Goal: Task Accomplishment & Management: Manage account settings

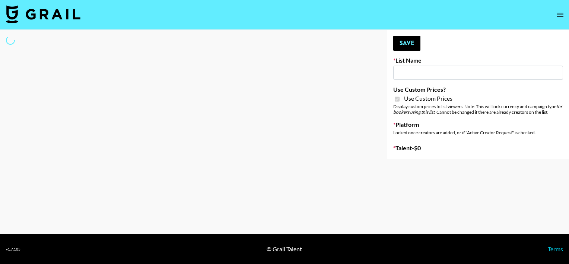
type input "**Noschinko UGC**"
checkbox input "true"
select select "Brand"
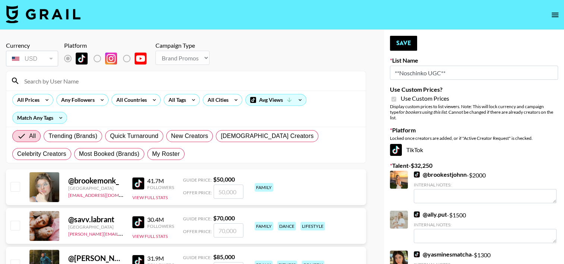
click at [154, 82] on input at bounding box center [190, 81] width 341 height 12
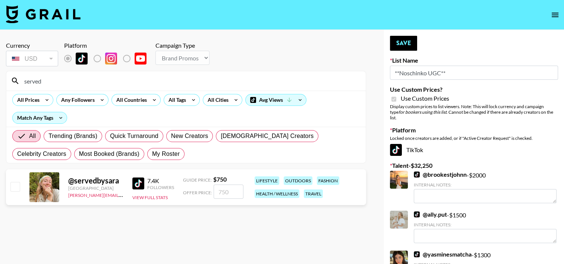
type input "served"
click at [12, 185] on input "checkbox" at bounding box center [14, 186] width 9 height 9
checkbox input "true"
type input "750"
click at [221, 191] on input "750" at bounding box center [229, 191] width 30 height 14
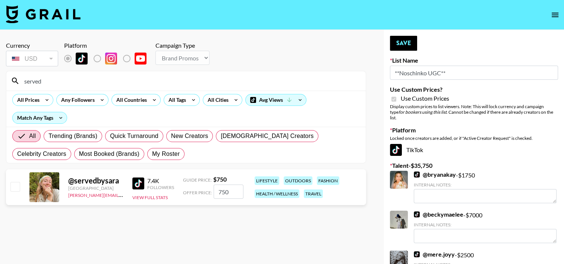
checkbox input "true"
type input "70"
checkbox input "false"
checkbox input "true"
type input "600"
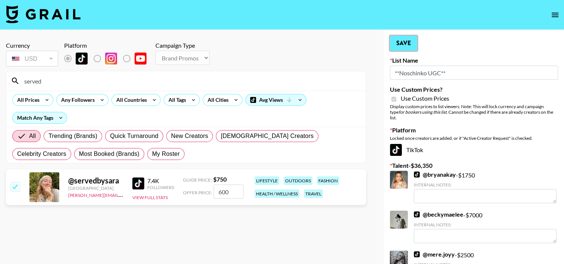
click at [397, 41] on button "Save" at bounding box center [403, 43] width 27 height 15
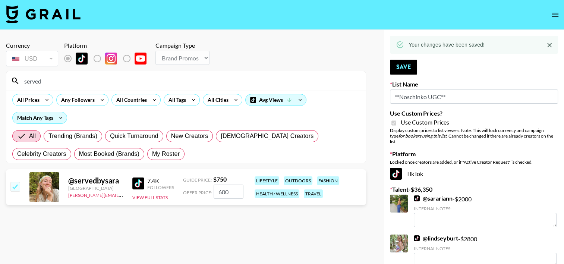
click at [14, 184] on input "checkbox" at bounding box center [14, 186] width 9 height 9
checkbox input "true"
